Goal: Entertainment & Leisure: Browse casually

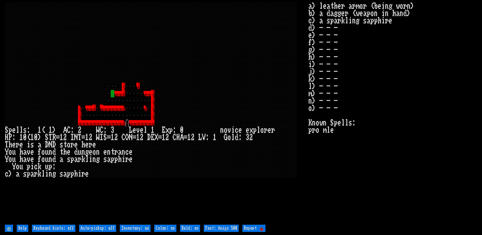
type off "Auto-pickup: on"
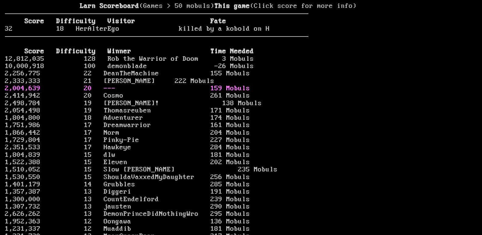
scroll to position [30, 0]
